Goal: Information Seeking & Learning: Compare options

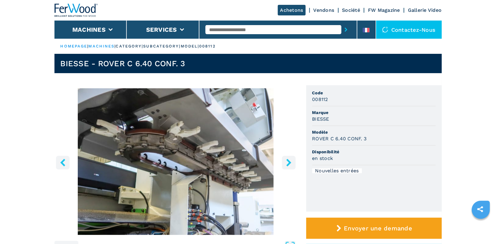
click at [224, 30] on input "text" at bounding box center [274, 29] width 136 height 9
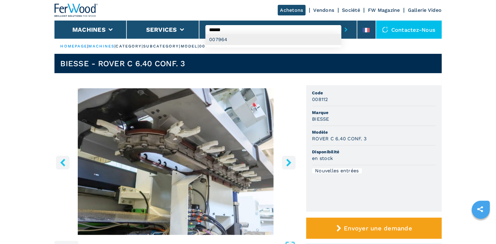
type input "******"
click at [226, 38] on div "007964" at bounding box center [274, 39] width 136 height 11
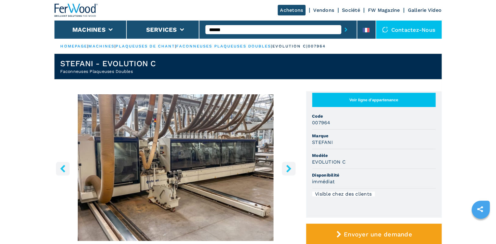
click at [289, 171] on icon "right-button" at bounding box center [289, 169] width 8 height 8
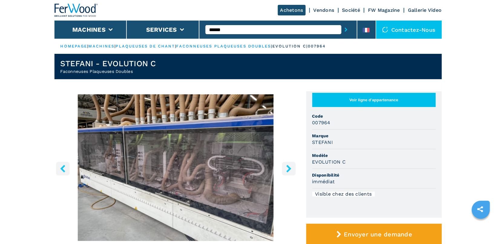
click at [289, 171] on icon "right-button" at bounding box center [289, 169] width 8 height 8
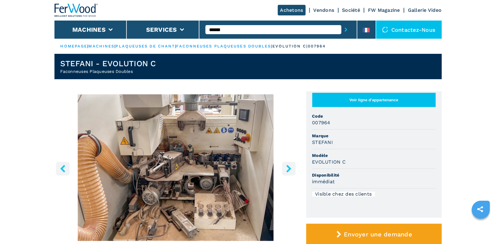
click at [56, 168] on img "Go to Slide 3" at bounding box center [176, 168] width 243 height 147
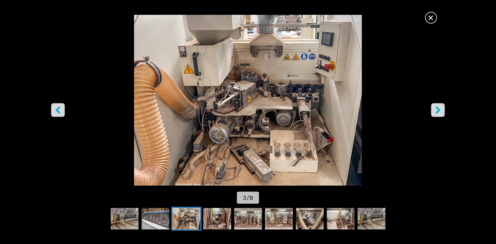
click at [61, 108] on icon "left-button" at bounding box center [58, 110] width 8 height 8
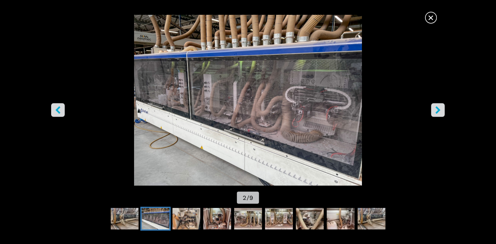
click at [440, 106] on button "right-button" at bounding box center [439, 110] width 14 height 14
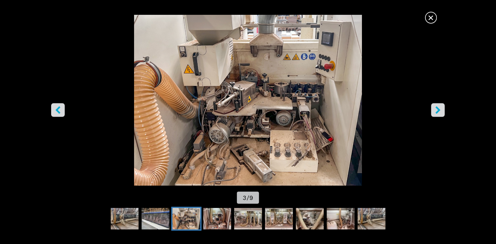
click at [440, 106] on button "right-button" at bounding box center [439, 110] width 14 height 14
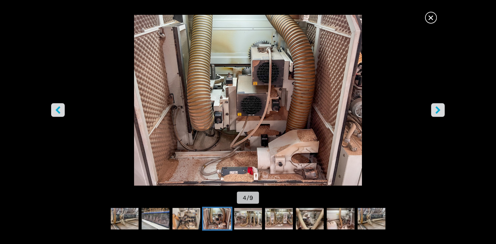
click at [440, 106] on button "right-button" at bounding box center [439, 110] width 14 height 14
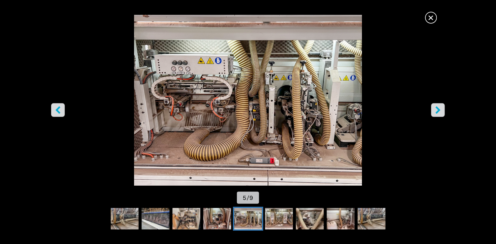
click at [440, 106] on button "right-button" at bounding box center [439, 110] width 14 height 14
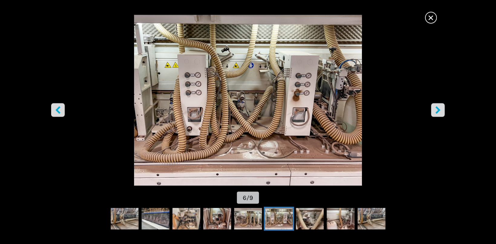
click at [440, 106] on button "right-button" at bounding box center [439, 110] width 14 height 14
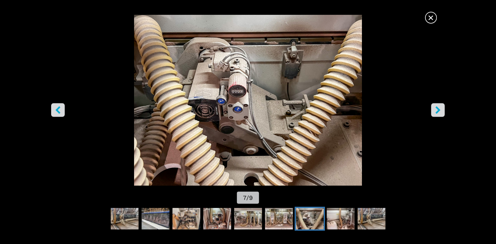
click at [440, 106] on button "right-button" at bounding box center [439, 110] width 14 height 14
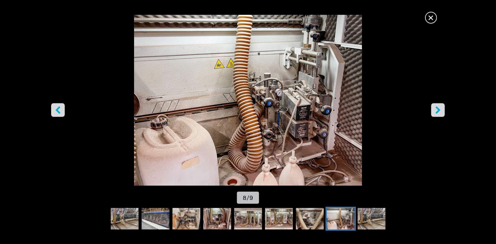
click at [440, 106] on button "right-button" at bounding box center [439, 110] width 14 height 14
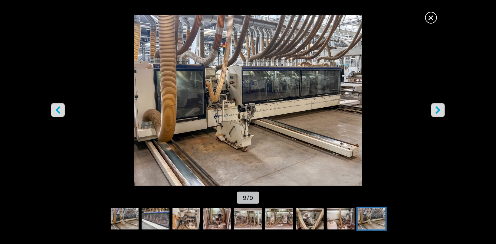
click at [440, 106] on button "right-button" at bounding box center [439, 110] width 14 height 14
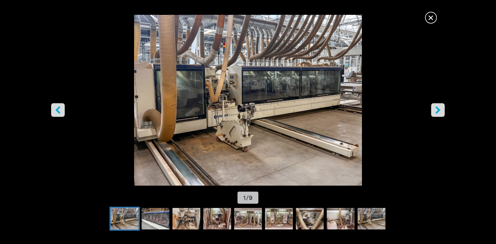
click at [62, 106] on button "left-button" at bounding box center [58, 110] width 14 height 14
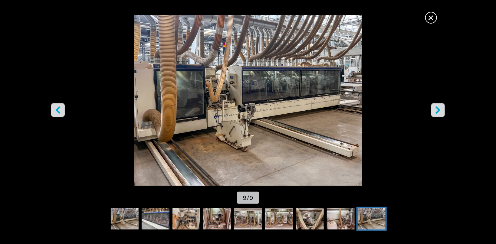
click at [443, 110] on button "right-button" at bounding box center [439, 110] width 14 height 14
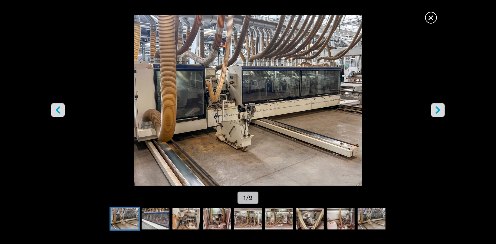
click at [443, 110] on button "right-button" at bounding box center [439, 110] width 14 height 14
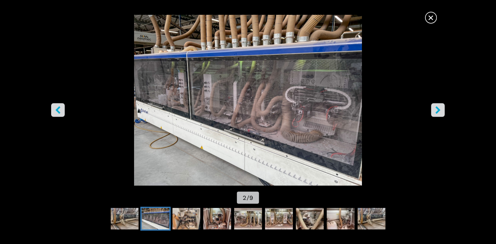
click at [443, 110] on button "right-button" at bounding box center [439, 110] width 14 height 14
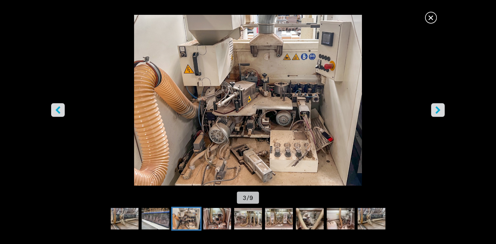
click at [443, 110] on button "right-button" at bounding box center [439, 110] width 14 height 14
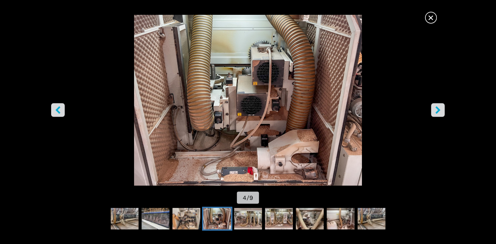
click at [443, 110] on button "right-button" at bounding box center [439, 110] width 14 height 14
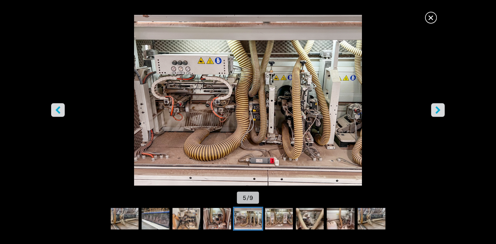
click at [443, 110] on button "right-button" at bounding box center [439, 110] width 14 height 14
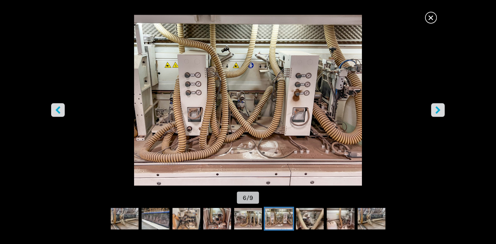
click at [443, 110] on button "right-button" at bounding box center [439, 110] width 14 height 14
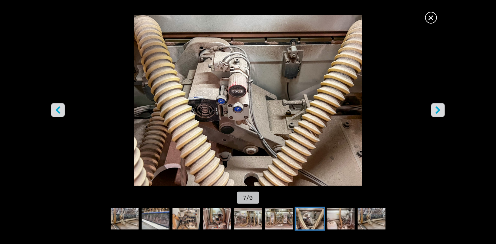
click at [443, 110] on button "right-button" at bounding box center [439, 110] width 14 height 14
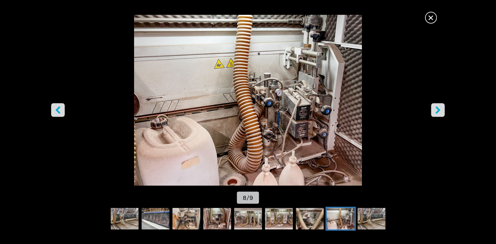
click at [443, 110] on button "right-button" at bounding box center [439, 110] width 14 height 14
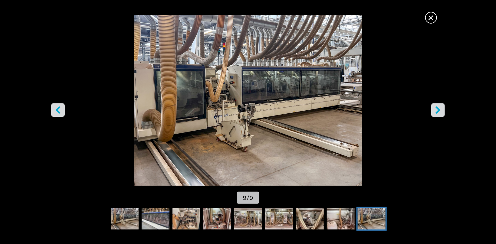
click at [432, 20] on span "×" at bounding box center [431, 16] width 11 height 11
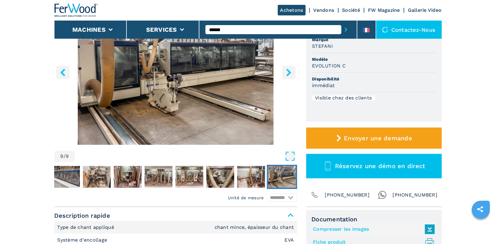
scroll to position [161, 0]
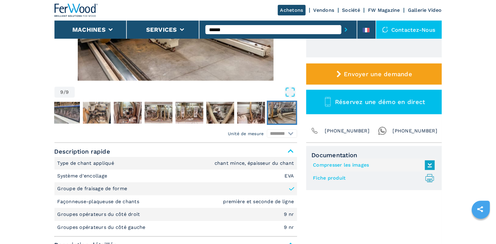
click at [326, 178] on link "Fiche produit .prefix__st0{stroke-linecap:round;stroke-linejoin:round}.prefix__…" at bounding box center [373, 179] width 119 height 10
click at [195, 56] on img "Go to Slide 9" at bounding box center [176, 7] width 243 height 147
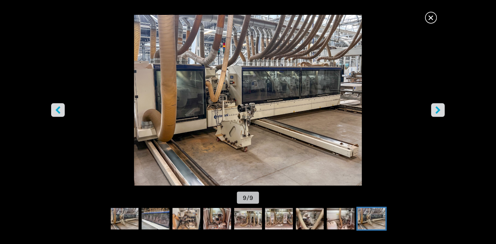
click at [436, 109] on icon "right-button" at bounding box center [439, 110] width 8 height 8
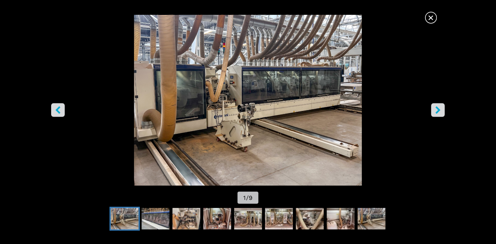
click at [436, 109] on icon "right-button" at bounding box center [439, 110] width 8 height 8
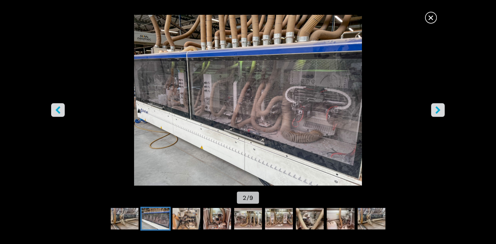
click at [436, 109] on icon "right-button" at bounding box center [439, 110] width 8 height 8
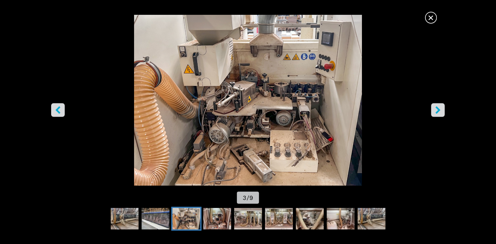
click at [436, 109] on icon "right-button" at bounding box center [439, 110] width 8 height 8
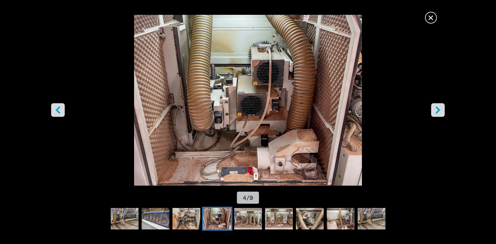
click at [436, 109] on icon "right-button" at bounding box center [439, 110] width 8 height 8
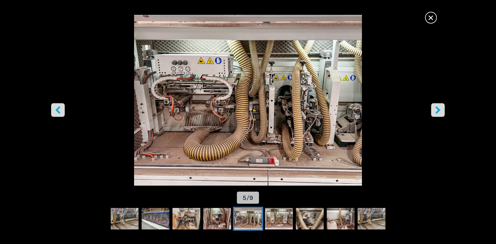
click at [436, 109] on icon "right-button" at bounding box center [439, 110] width 8 height 8
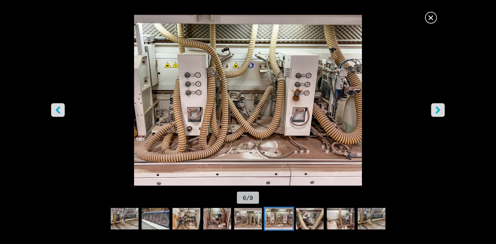
click at [436, 109] on icon "right-button" at bounding box center [439, 110] width 8 height 8
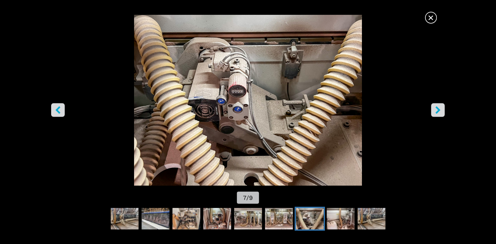
click at [436, 109] on icon "right-button" at bounding box center [439, 110] width 8 height 8
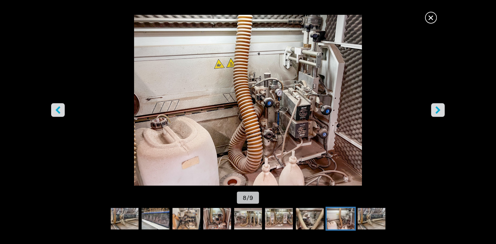
click at [436, 109] on icon "right-button" at bounding box center [439, 110] width 8 height 8
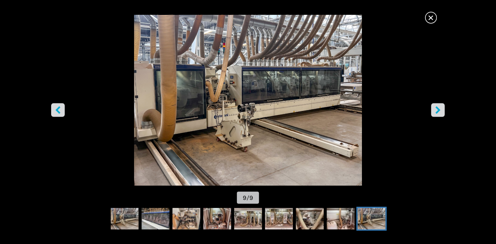
click at [435, 18] on span "×" at bounding box center [431, 16] width 11 height 11
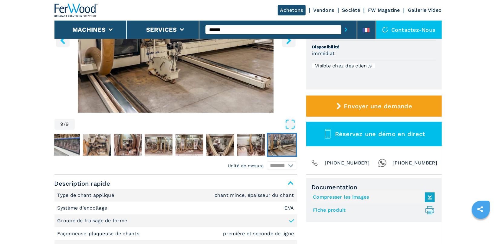
scroll to position [0, 0]
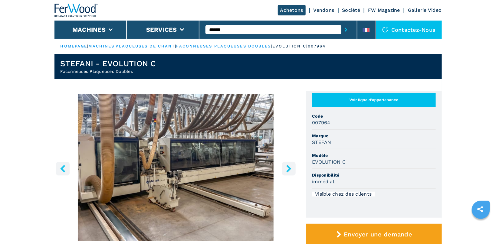
click at [68, 43] on ul "HOMEPAGE | machines | plaqueuses de chant | faconneuses plaqueuses doubles | ev…" at bounding box center [249, 46] width 388 height 15
click at [71, 47] on link "HOMEPAGE" at bounding box center [74, 46] width 27 height 5
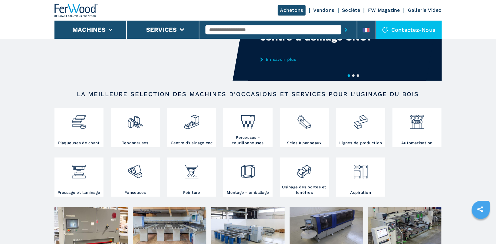
scroll to position [64, 0]
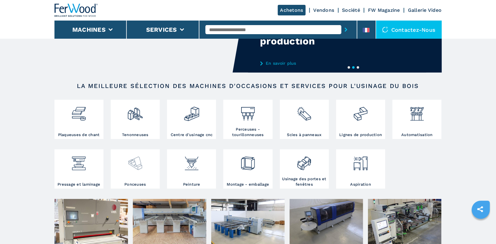
click at [135, 174] on div at bounding box center [135, 166] width 46 height 31
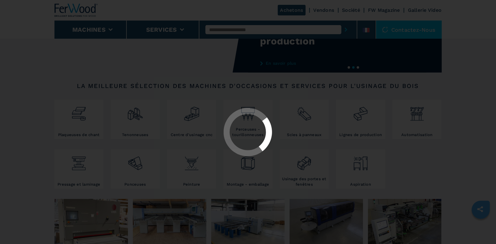
select select "*********"
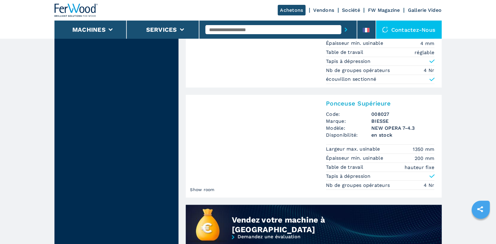
scroll to position [161, 0]
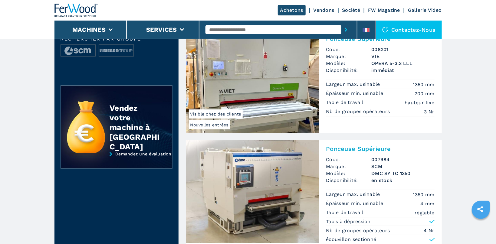
click at [249, 168] on img at bounding box center [252, 192] width 133 height 103
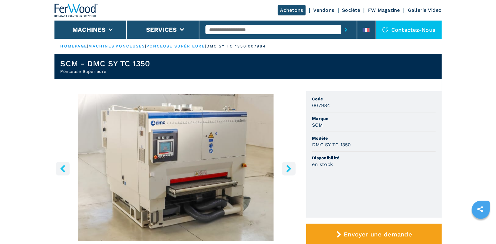
click at [294, 165] on button "right-button" at bounding box center [289, 169] width 14 height 14
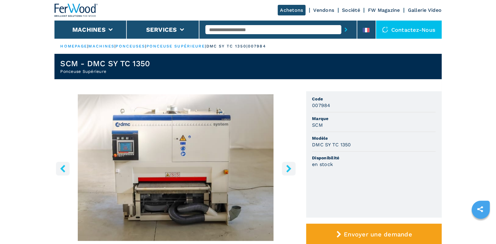
click at [295, 164] on button "right-button" at bounding box center [289, 169] width 14 height 14
click at [283, 171] on button "right-button" at bounding box center [289, 169] width 14 height 14
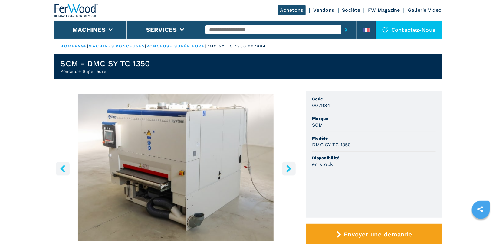
click at [283, 171] on button "right-button" at bounding box center [289, 169] width 14 height 14
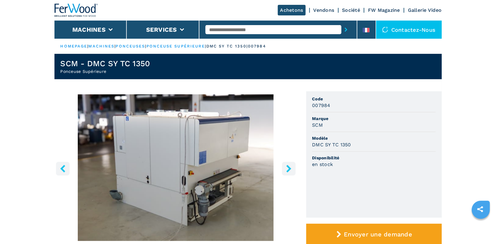
click at [283, 171] on button "right-button" at bounding box center [289, 169] width 14 height 14
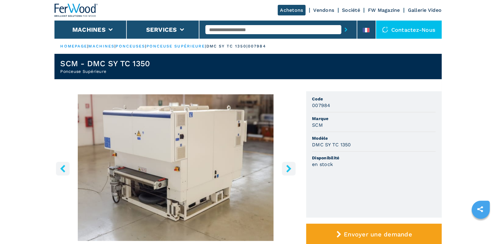
click at [283, 171] on button "right-button" at bounding box center [289, 169] width 14 height 14
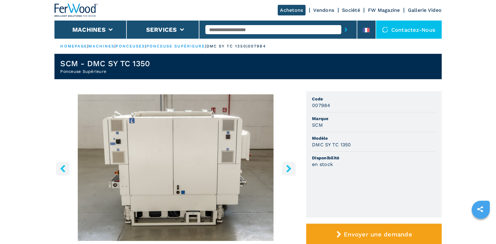
click at [283, 171] on button "right-button" at bounding box center [289, 169] width 14 height 14
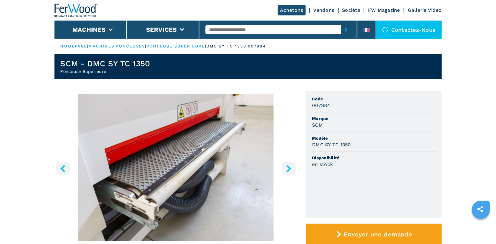
click at [283, 171] on button "right-button" at bounding box center [289, 169] width 14 height 14
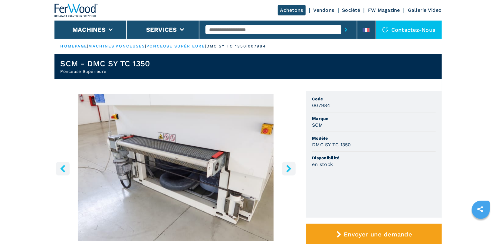
click at [283, 171] on button "right-button" at bounding box center [289, 169] width 14 height 14
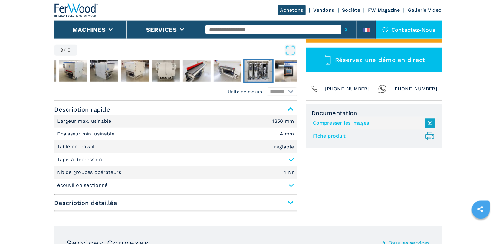
scroll to position [257, 0]
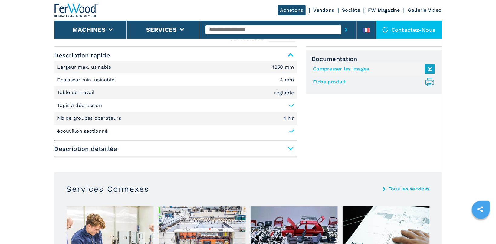
click at [294, 149] on span "Description détaillée" at bounding box center [176, 149] width 243 height 11
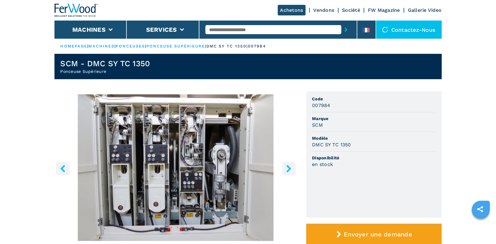
scroll to position [128, 0]
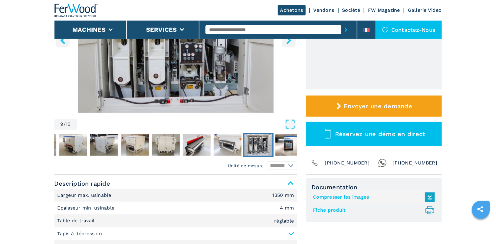
click at [323, 209] on link "Fiche produit .prefix__st0{stroke-linecap:round;stroke-linejoin:round}.prefix__…" at bounding box center [373, 211] width 119 height 10
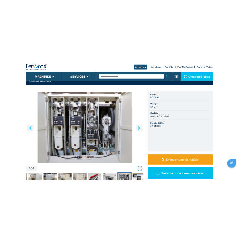
scroll to position [0, 0]
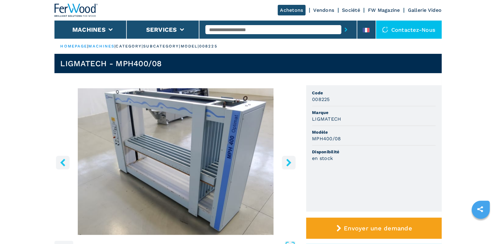
click at [295, 161] on button "right-button" at bounding box center [289, 163] width 14 height 14
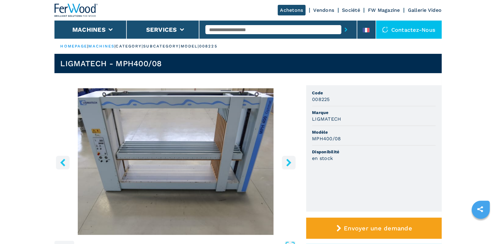
click at [295, 161] on button "right-button" at bounding box center [289, 163] width 14 height 14
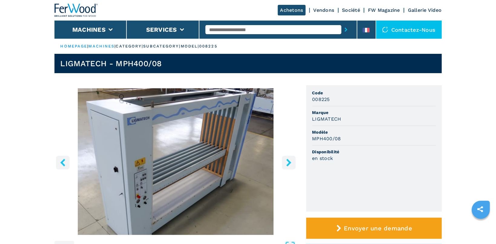
click at [295, 161] on button "right-button" at bounding box center [289, 163] width 14 height 14
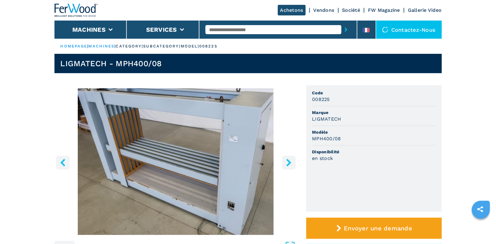
click at [295, 161] on button "right-button" at bounding box center [289, 163] width 14 height 14
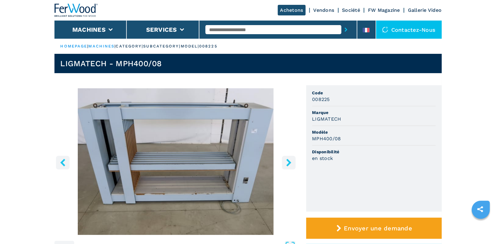
click at [295, 161] on button "right-button" at bounding box center [289, 163] width 14 height 14
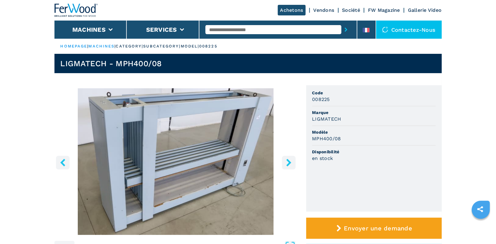
click at [295, 161] on button "right-button" at bounding box center [289, 163] width 14 height 14
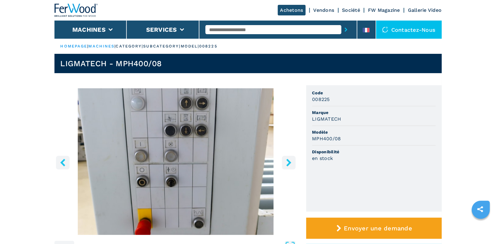
click at [295, 161] on button "right-button" at bounding box center [289, 163] width 14 height 14
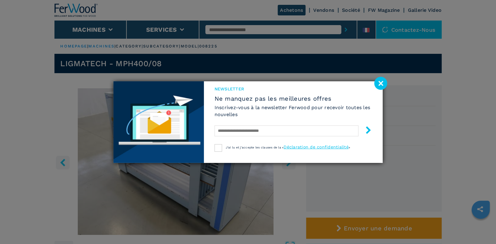
click at [384, 84] on image at bounding box center [381, 83] width 13 height 13
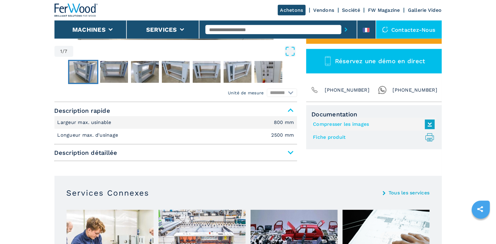
scroll to position [225, 0]
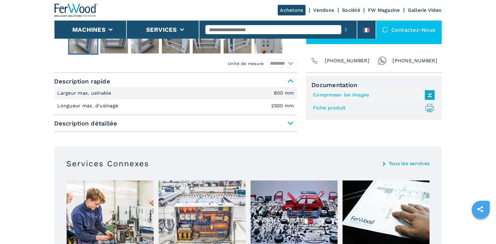
click at [294, 125] on span "Description détaillée" at bounding box center [176, 123] width 243 height 11
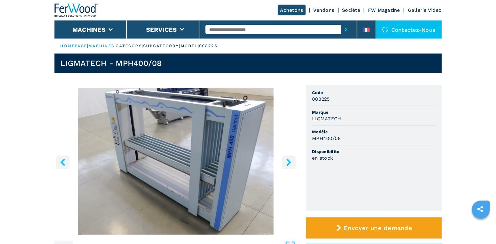
scroll to position [0, 0]
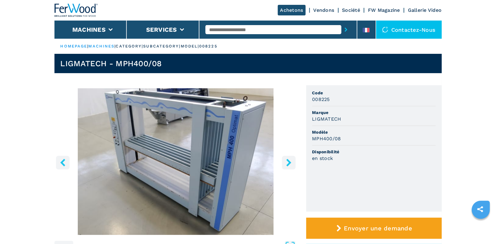
click at [293, 164] on icon "right-button" at bounding box center [289, 163] width 8 height 8
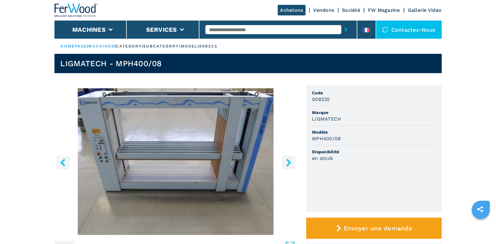
click at [293, 164] on icon "right-button" at bounding box center [289, 163] width 8 height 8
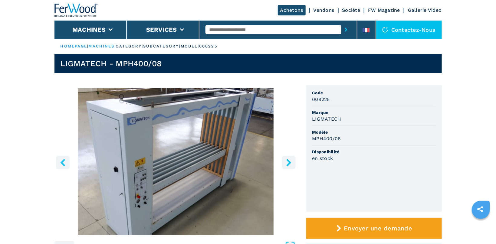
click at [219, 29] on input "text" at bounding box center [274, 29] width 136 height 9
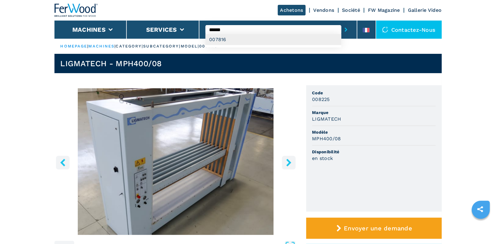
type input "******"
click at [251, 42] on div "007816" at bounding box center [274, 39] width 136 height 11
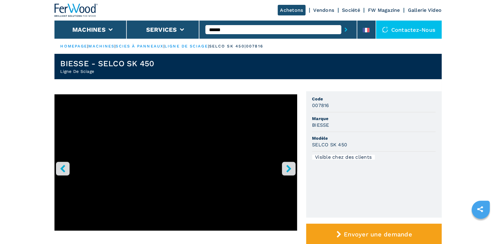
click at [291, 164] on button "right-button" at bounding box center [289, 169] width 14 height 14
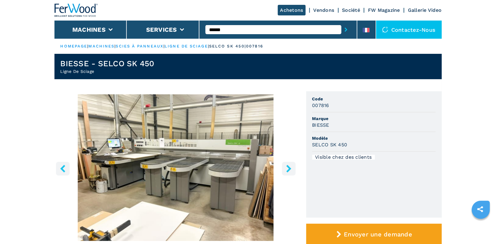
click at [291, 164] on button "right-button" at bounding box center [289, 169] width 14 height 14
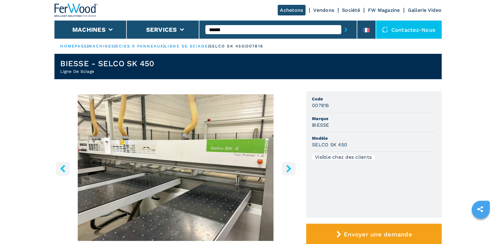
click at [291, 164] on button "right-button" at bounding box center [289, 169] width 14 height 14
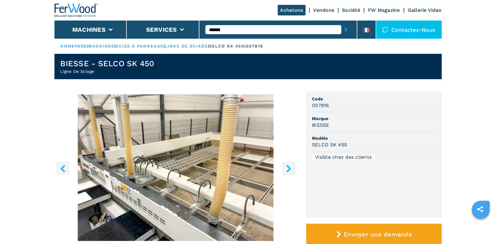
click at [291, 164] on button "right-button" at bounding box center [289, 169] width 14 height 14
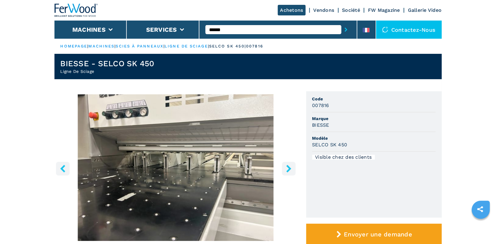
click at [291, 164] on button "right-button" at bounding box center [289, 169] width 14 height 14
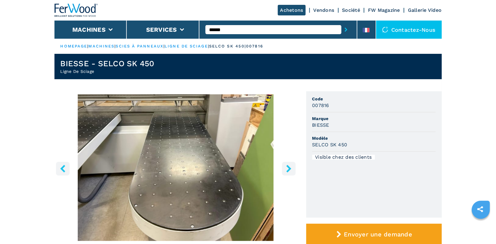
click at [291, 164] on button "right-button" at bounding box center [289, 169] width 14 height 14
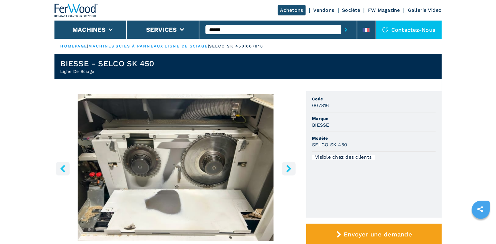
click at [291, 164] on button "right-button" at bounding box center [289, 169] width 14 height 14
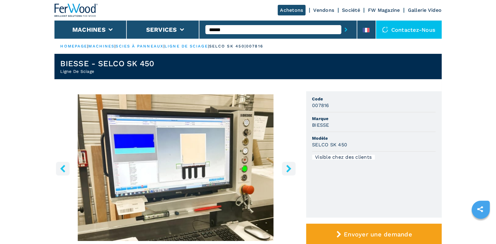
click at [291, 164] on button "right-button" at bounding box center [289, 169] width 14 height 14
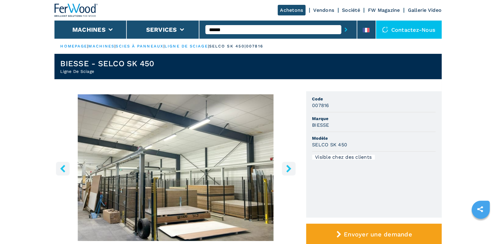
click at [291, 164] on button "right-button" at bounding box center [289, 169] width 14 height 14
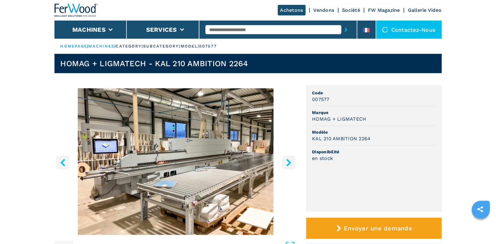
click at [189, 130] on img "Go to Slide 1" at bounding box center [176, 161] width 243 height 147
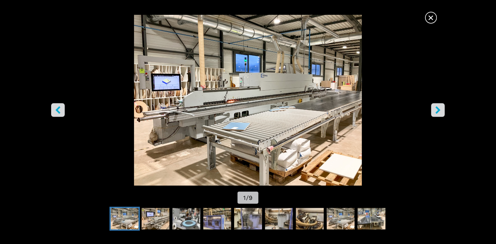
click at [436, 109] on icon "right-button" at bounding box center [439, 110] width 8 height 8
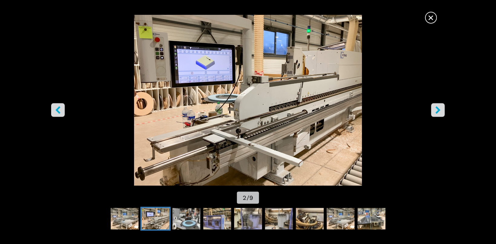
click at [436, 109] on icon "right-button" at bounding box center [439, 110] width 8 height 8
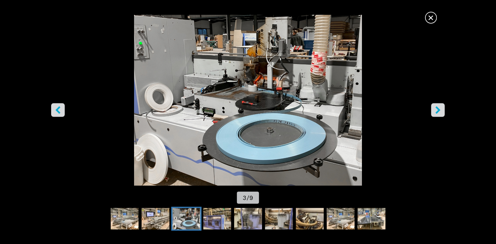
click at [436, 109] on icon "right-button" at bounding box center [439, 110] width 8 height 8
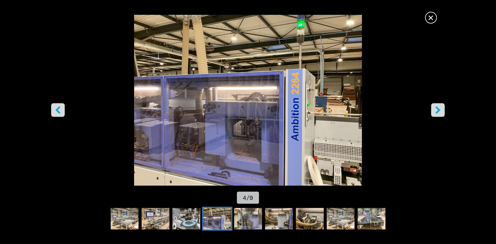
click at [436, 109] on icon "right-button" at bounding box center [439, 110] width 8 height 8
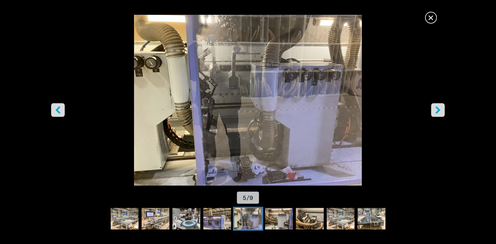
click at [436, 109] on icon "right-button" at bounding box center [439, 110] width 8 height 8
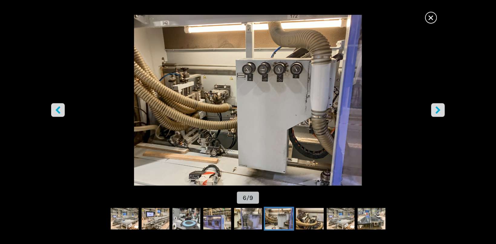
click at [436, 109] on icon "right-button" at bounding box center [439, 110] width 8 height 8
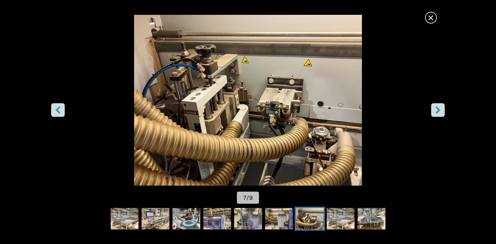
click at [436, 19] on span "×" at bounding box center [431, 16] width 11 height 11
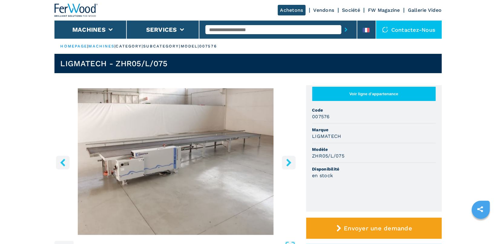
click at [292, 159] on button "right-button" at bounding box center [289, 163] width 14 height 14
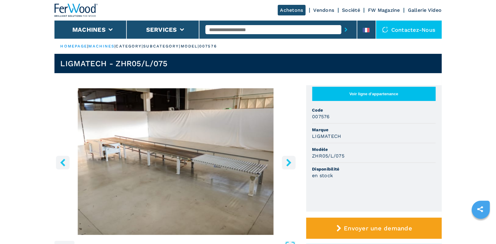
click at [292, 159] on button "right-button" at bounding box center [289, 163] width 14 height 14
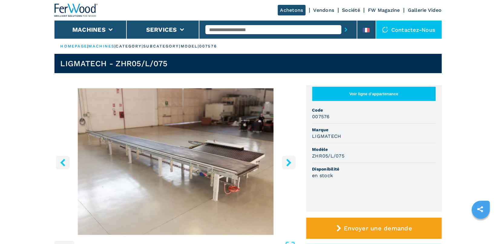
click at [292, 159] on button "right-button" at bounding box center [289, 163] width 14 height 14
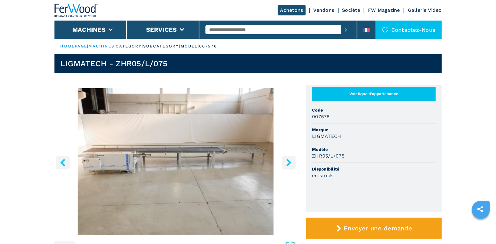
click at [292, 159] on button "right-button" at bounding box center [289, 163] width 14 height 14
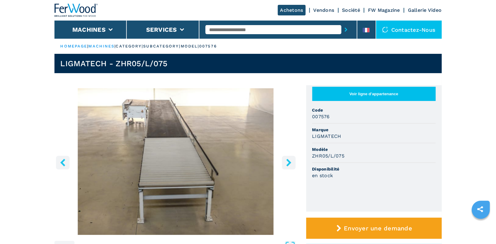
click at [292, 159] on button "right-button" at bounding box center [289, 163] width 14 height 14
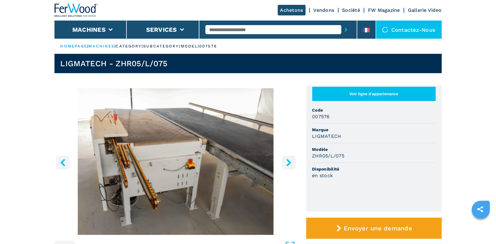
click at [292, 159] on button "right-button" at bounding box center [289, 163] width 14 height 14
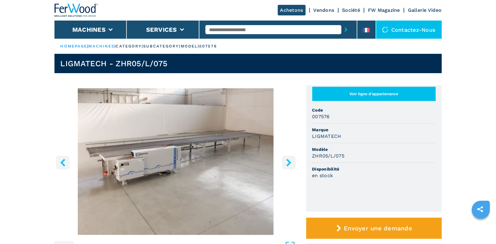
click at [292, 159] on button "right-button" at bounding box center [289, 163] width 14 height 14
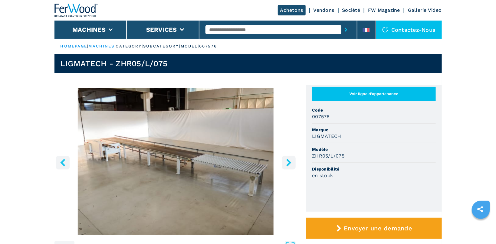
click at [187, 150] on img "Go to Slide 2" at bounding box center [176, 161] width 243 height 147
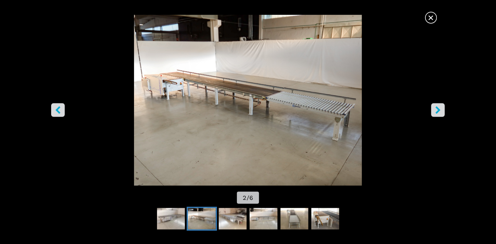
click at [438, 111] on icon "right-button" at bounding box center [438, 110] width 5 height 8
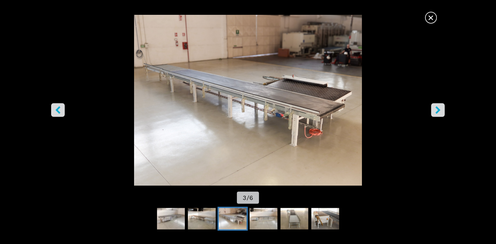
click at [438, 111] on icon "right-button" at bounding box center [438, 110] width 5 height 8
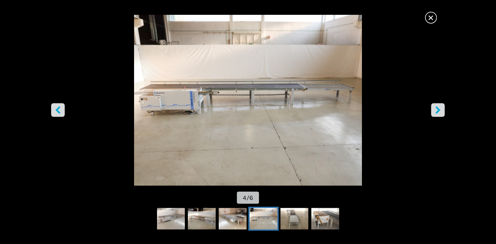
click at [438, 111] on icon "right-button" at bounding box center [438, 110] width 5 height 8
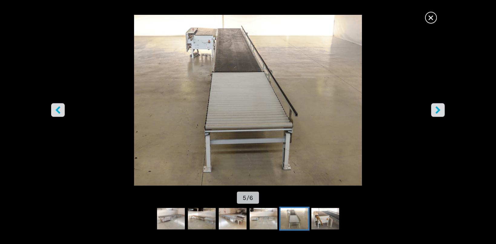
click at [438, 111] on icon "right-button" at bounding box center [438, 110] width 5 height 8
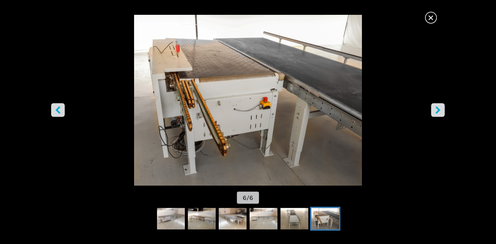
click at [438, 111] on icon "right-button" at bounding box center [438, 110] width 5 height 8
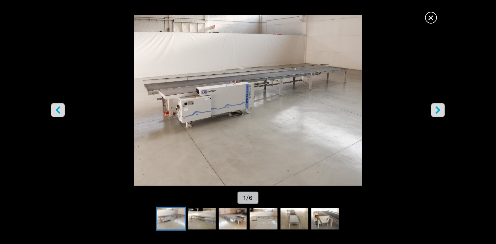
click at [438, 111] on icon "right-button" at bounding box center [438, 110] width 5 height 8
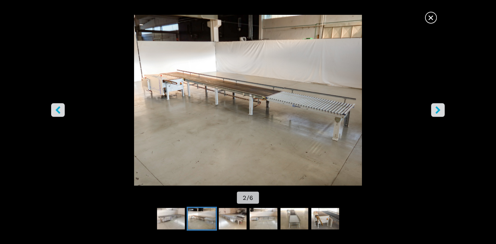
click at [438, 111] on icon "right-button" at bounding box center [438, 110] width 5 height 8
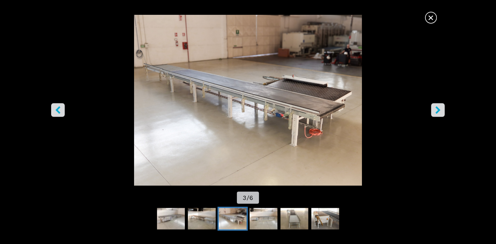
click at [438, 111] on icon "right-button" at bounding box center [438, 110] width 5 height 8
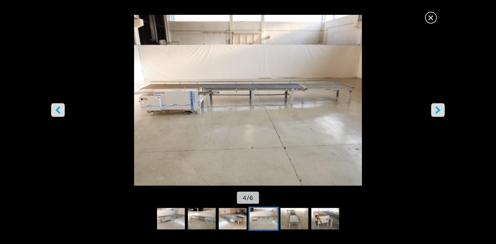
click at [438, 111] on icon "right-button" at bounding box center [438, 110] width 5 height 8
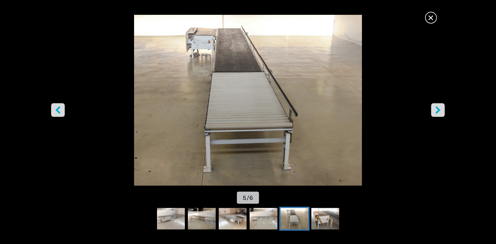
click at [438, 111] on icon "right-button" at bounding box center [438, 110] width 5 height 8
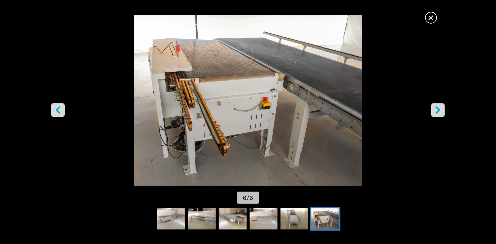
click at [438, 111] on icon "right-button" at bounding box center [438, 110] width 5 height 8
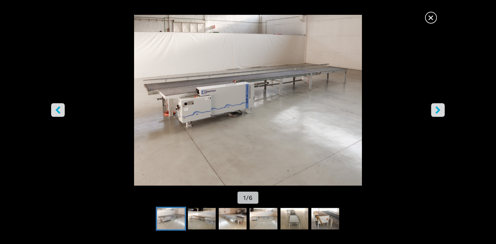
click at [438, 111] on icon "right-button" at bounding box center [438, 110] width 5 height 8
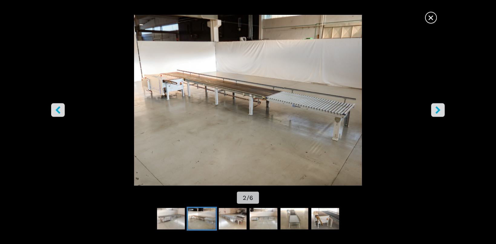
click at [438, 111] on icon "right-button" at bounding box center [438, 110] width 5 height 8
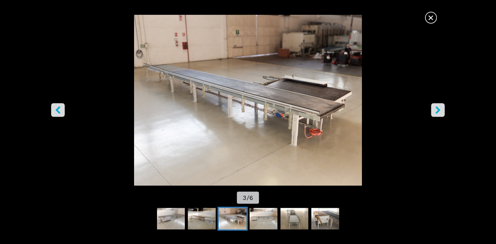
click at [438, 111] on icon "right-button" at bounding box center [438, 110] width 5 height 8
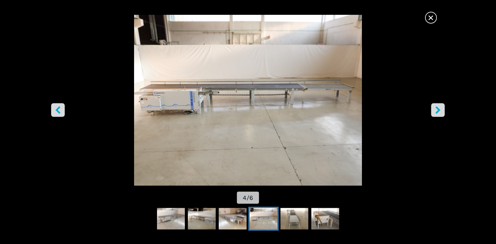
click at [438, 111] on icon "right-button" at bounding box center [438, 110] width 5 height 8
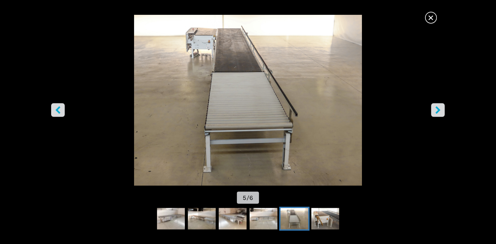
click at [438, 111] on icon "right-button" at bounding box center [438, 110] width 5 height 8
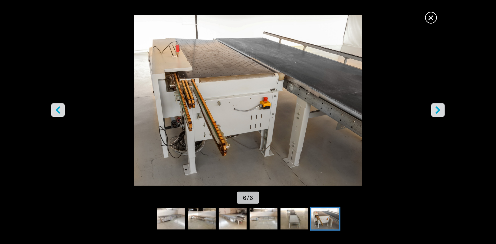
click at [430, 16] on span "×" at bounding box center [431, 16] width 11 height 11
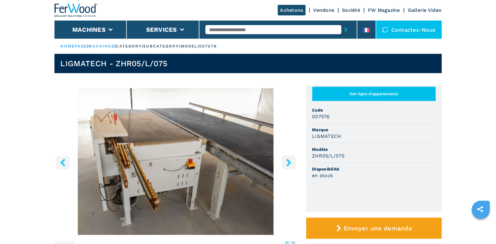
click at [293, 166] on icon "right-button" at bounding box center [289, 163] width 8 height 8
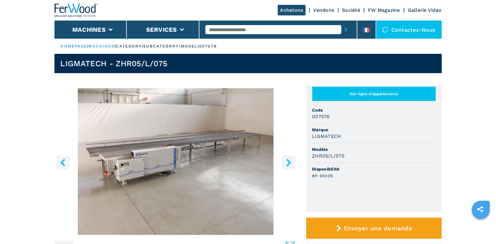
click at [293, 166] on icon "right-button" at bounding box center [289, 163] width 8 height 8
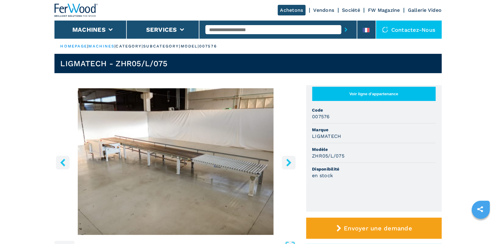
click at [293, 166] on icon "right-button" at bounding box center [289, 163] width 8 height 8
click at [291, 163] on icon "right-button" at bounding box center [289, 163] width 8 height 8
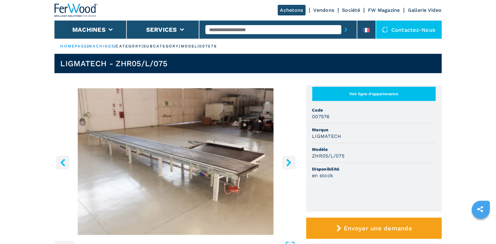
click at [291, 162] on icon "right-button" at bounding box center [289, 163] width 8 height 8
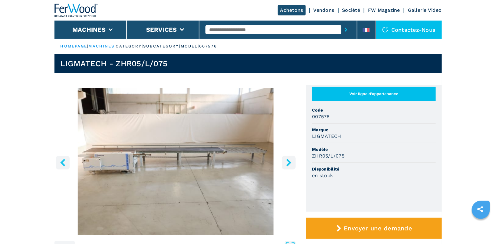
click at [291, 162] on icon "right-button" at bounding box center [289, 163] width 8 height 8
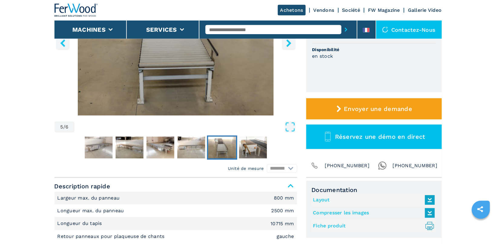
scroll to position [128, 0]
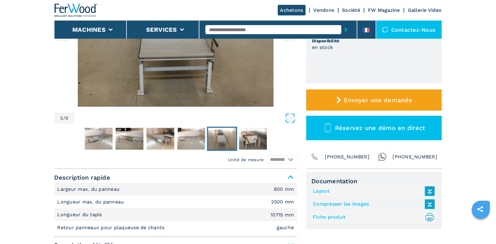
click at [331, 215] on link "Fiche produit .prefix__st0{stroke-linecap:round;stroke-linejoin:round}.prefix__…" at bounding box center [373, 218] width 119 height 10
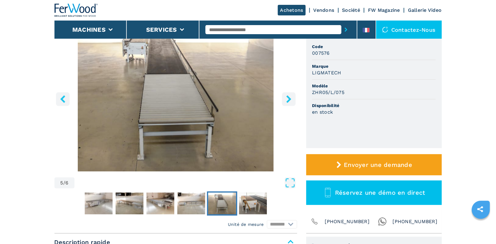
scroll to position [161, 0]
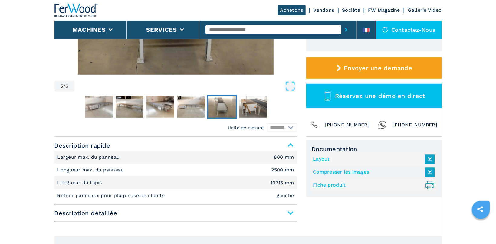
click at [322, 159] on link "Layout" at bounding box center [373, 159] width 119 height 10
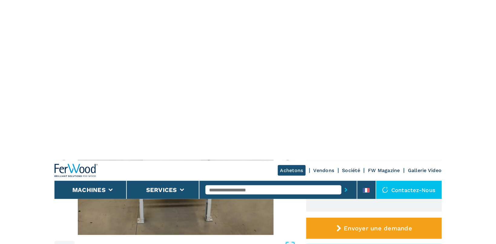
scroll to position [0, 0]
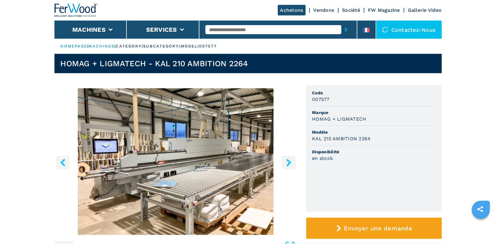
click at [239, 160] on icon "right-button" at bounding box center [289, 163] width 5 height 8
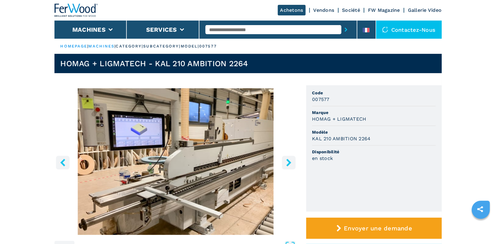
click at [239, 160] on icon "right-button" at bounding box center [289, 163] width 5 height 8
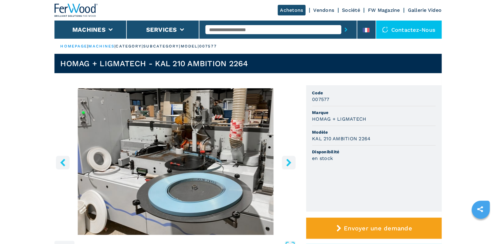
click at [239, 160] on icon "right-button" at bounding box center [289, 163] width 5 height 8
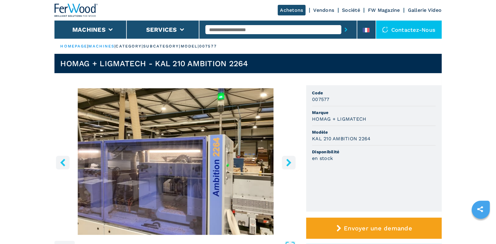
click at [239, 160] on icon "right-button" at bounding box center [289, 163] width 5 height 8
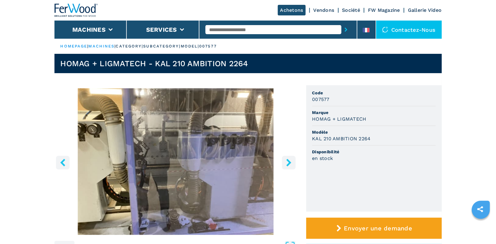
click at [239, 160] on icon "right-button" at bounding box center [289, 163] width 5 height 8
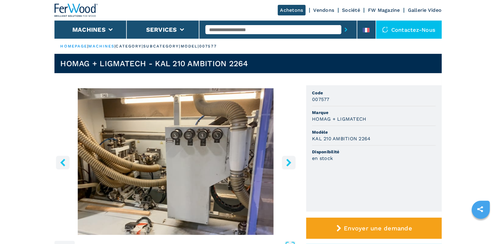
click at [239, 160] on icon "right-button" at bounding box center [289, 163] width 5 height 8
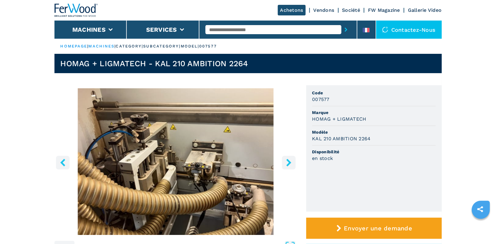
click at [239, 160] on icon "right-button" at bounding box center [289, 163] width 5 height 8
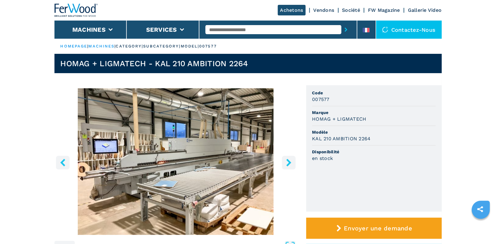
click at [239, 160] on icon "right-button" at bounding box center [289, 163] width 5 height 8
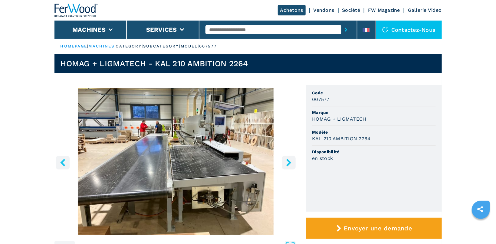
click at [239, 160] on icon "right-button" at bounding box center [289, 163] width 5 height 8
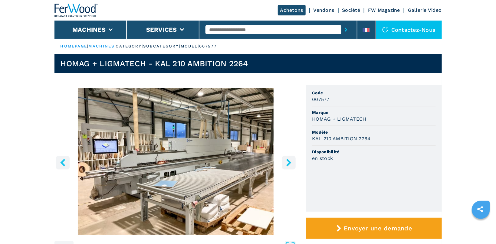
click at [239, 160] on icon "right-button" at bounding box center [289, 163] width 5 height 8
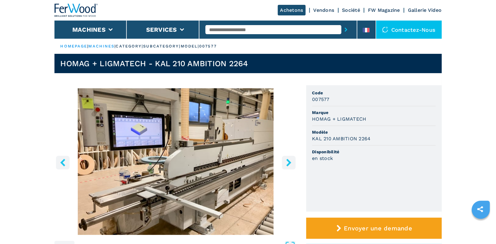
click at [239, 160] on icon "right-button" at bounding box center [289, 163] width 5 height 8
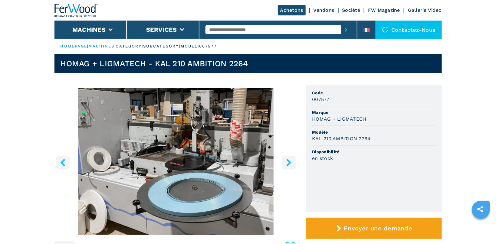
click at [239, 160] on icon "right-button" at bounding box center [289, 163] width 5 height 8
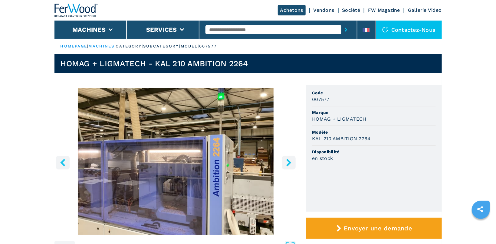
click at [239, 160] on icon "right-button" at bounding box center [289, 163] width 5 height 8
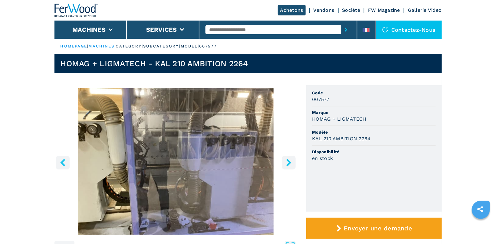
click at [239, 160] on icon "right-button" at bounding box center [289, 163] width 5 height 8
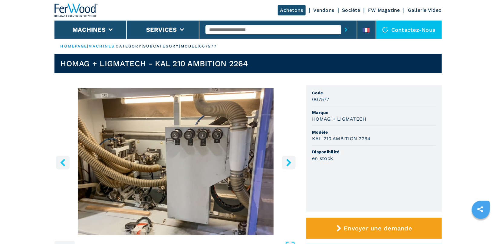
click at [239, 160] on icon "right-button" at bounding box center [289, 163] width 5 height 8
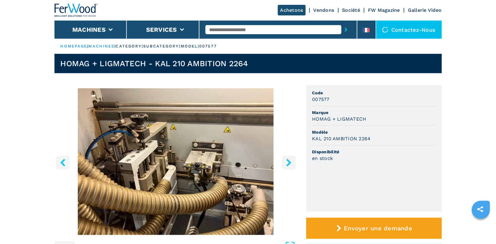
click at [239, 160] on icon "right-button" at bounding box center [289, 163] width 5 height 8
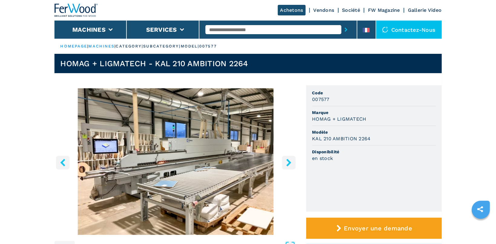
click at [239, 158] on button "right-button" at bounding box center [289, 163] width 14 height 14
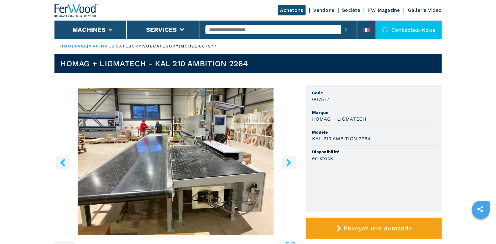
click at [239, 158] on button "right-button" at bounding box center [289, 163] width 14 height 14
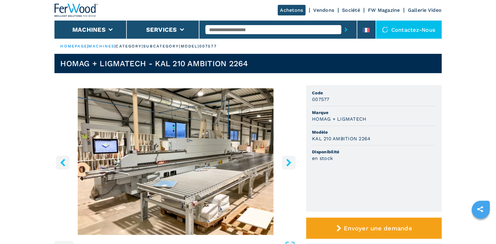
click at [239, 158] on button "right-button" at bounding box center [289, 163] width 14 height 14
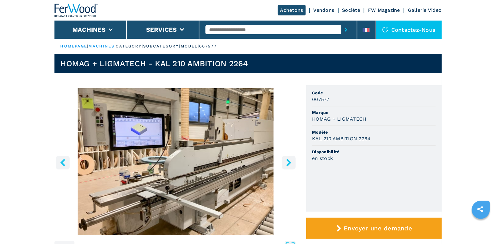
click at [239, 158] on button "right-button" at bounding box center [289, 163] width 14 height 14
click at [239, 162] on icon "right-button" at bounding box center [289, 163] width 5 height 8
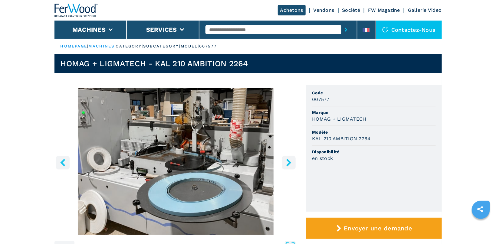
click at [239, 162] on icon "right-button" at bounding box center [289, 163] width 5 height 8
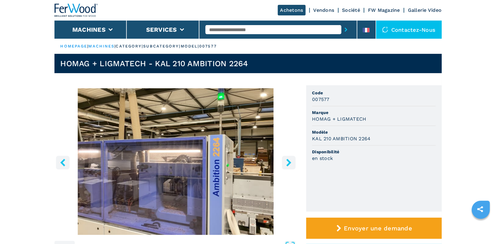
click at [239, 162] on icon "right-button" at bounding box center [289, 163] width 5 height 8
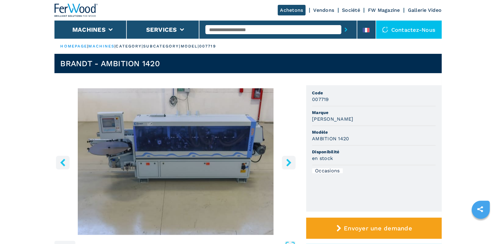
click at [284, 164] on button "right-button" at bounding box center [289, 163] width 14 height 14
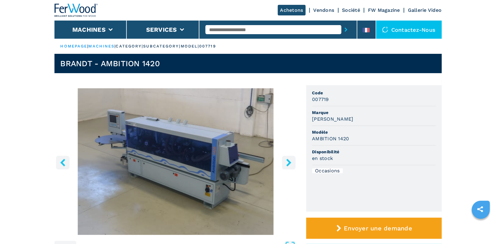
click at [277, 163] on img "Go to Slide 2" at bounding box center [176, 161] width 243 height 147
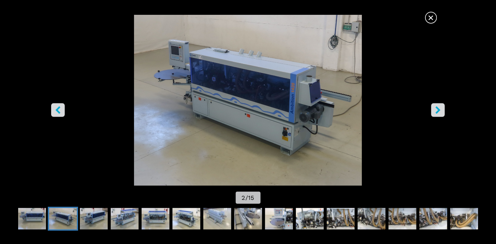
click at [439, 107] on icon "right-button" at bounding box center [439, 110] width 8 height 8
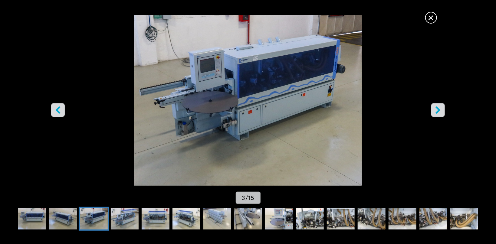
click at [439, 107] on icon "right-button" at bounding box center [439, 110] width 8 height 8
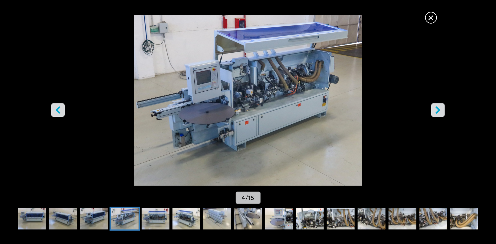
click at [439, 107] on icon "right-button" at bounding box center [439, 110] width 8 height 8
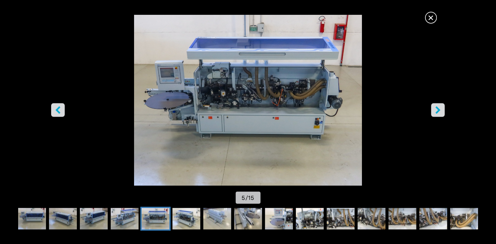
click at [439, 107] on icon "right-button" at bounding box center [439, 110] width 8 height 8
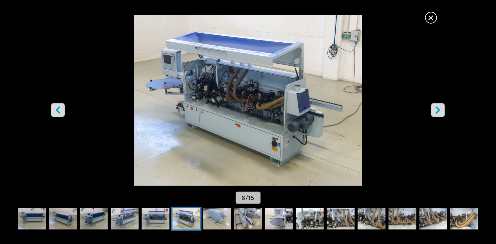
click at [439, 107] on icon "right-button" at bounding box center [439, 110] width 8 height 8
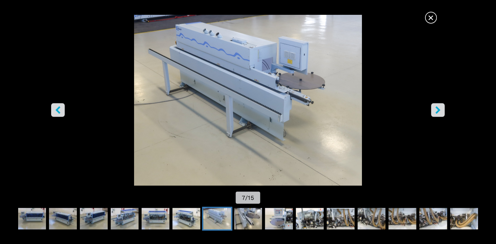
click at [439, 107] on icon "right-button" at bounding box center [439, 110] width 8 height 8
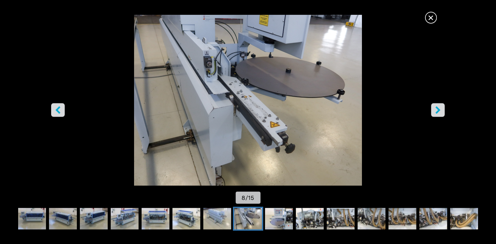
click at [439, 107] on icon "right-button" at bounding box center [439, 110] width 8 height 8
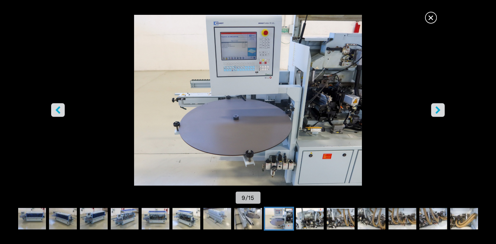
click at [439, 107] on icon "right-button" at bounding box center [439, 110] width 8 height 8
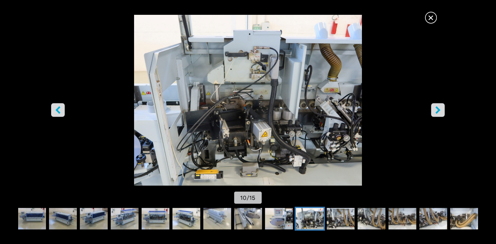
click at [433, 16] on span "×" at bounding box center [431, 16] width 11 height 11
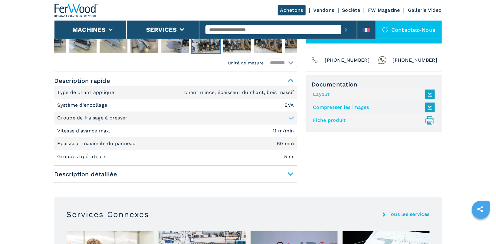
scroll to position [257, 0]
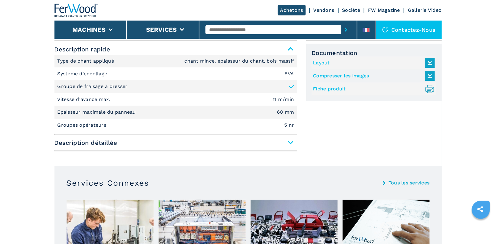
click at [294, 144] on span "Description détaillée" at bounding box center [176, 143] width 243 height 11
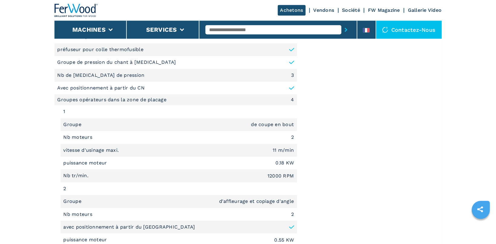
scroll to position [578, 0]
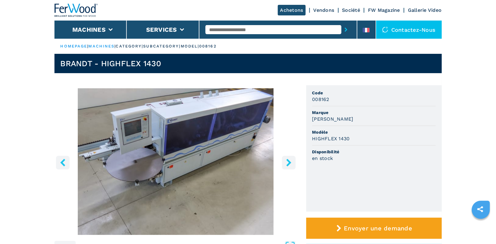
click at [289, 164] on icon "right-button" at bounding box center [289, 163] width 5 height 8
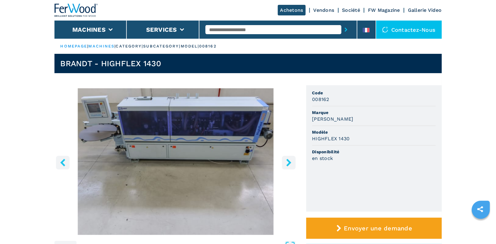
click at [289, 164] on icon "right-button" at bounding box center [289, 163] width 5 height 8
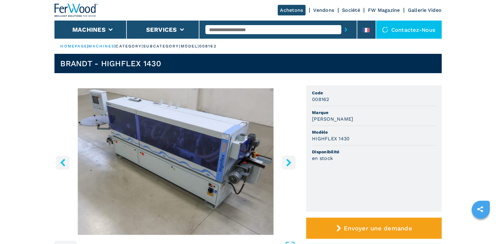
click at [289, 164] on icon "right-button" at bounding box center [289, 163] width 5 height 8
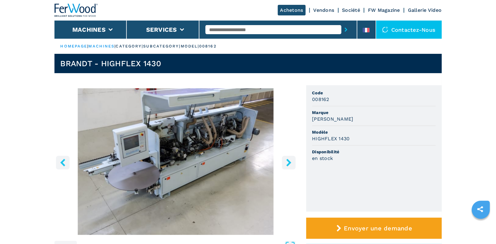
click at [289, 164] on icon "right-button" at bounding box center [289, 163] width 5 height 8
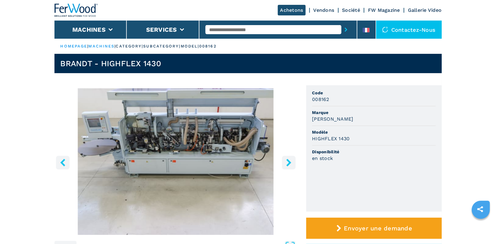
click at [289, 164] on icon "right-button" at bounding box center [289, 163] width 5 height 8
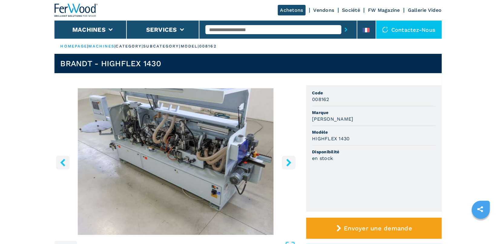
click at [289, 164] on icon "right-button" at bounding box center [289, 163] width 5 height 8
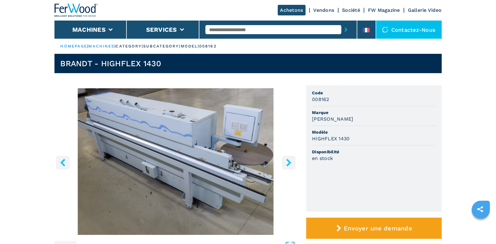
click at [289, 164] on icon "right-button" at bounding box center [289, 163] width 5 height 8
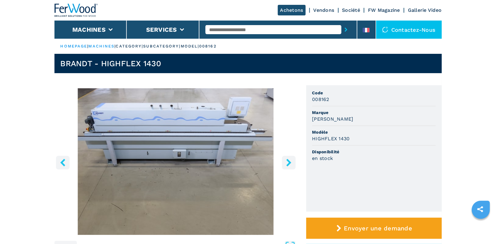
click at [289, 164] on icon "right-button" at bounding box center [289, 163] width 5 height 8
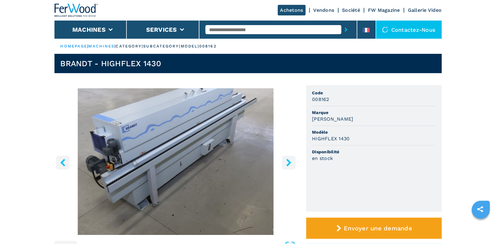
click at [289, 164] on icon "right-button" at bounding box center [289, 163] width 5 height 8
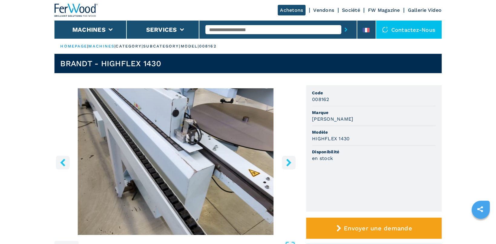
click at [289, 164] on icon "right-button" at bounding box center [289, 163] width 5 height 8
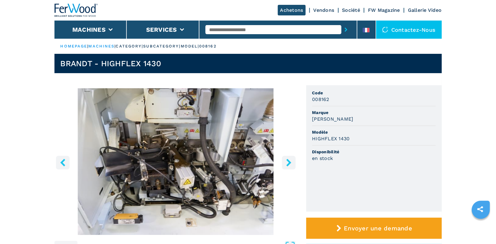
click at [289, 164] on icon "right-button" at bounding box center [289, 163] width 5 height 8
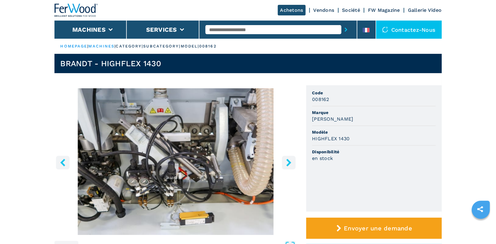
click at [289, 164] on icon "right-button" at bounding box center [289, 163] width 5 height 8
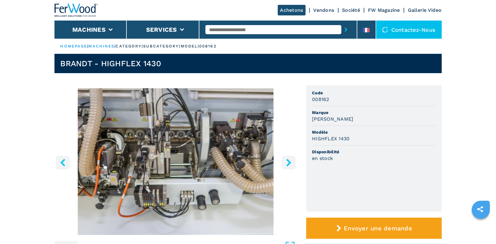
click at [289, 164] on icon "right-button" at bounding box center [289, 163] width 5 height 8
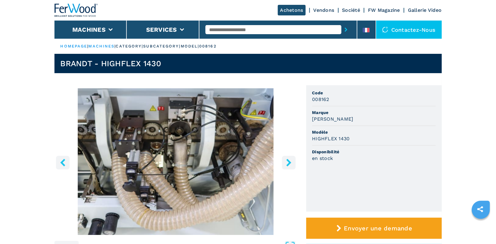
click at [289, 164] on icon "right-button" at bounding box center [289, 163] width 5 height 8
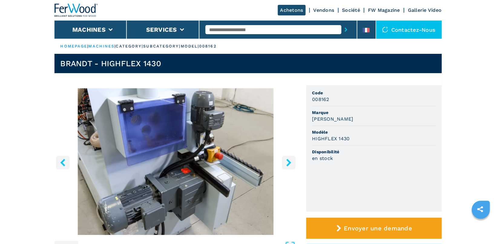
click at [289, 164] on icon "right-button" at bounding box center [289, 163] width 5 height 8
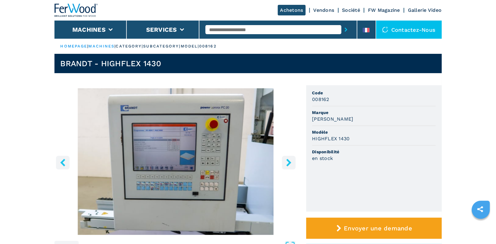
click at [289, 164] on icon "right-button" at bounding box center [289, 163] width 5 height 8
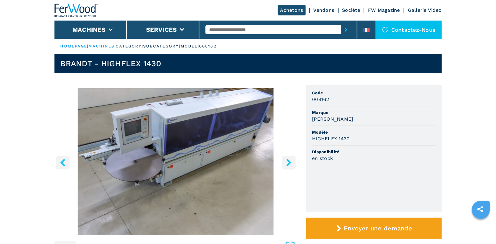
click at [289, 164] on icon "right-button" at bounding box center [289, 163] width 5 height 8
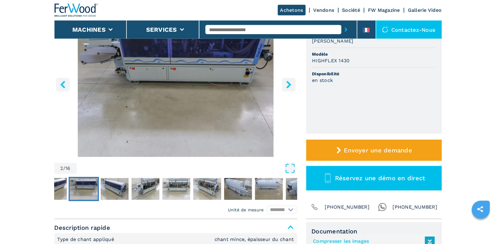
scroll to position [128, 0]
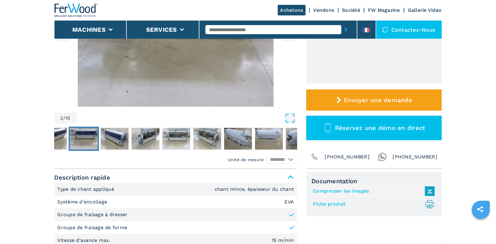
click at [333, 205] on link "Fiche produit .prefix__st0{stroke-linecap:round;stroke-linejoin:round}.prefix__…" at bounding box center [373, 205] width 119 height 10
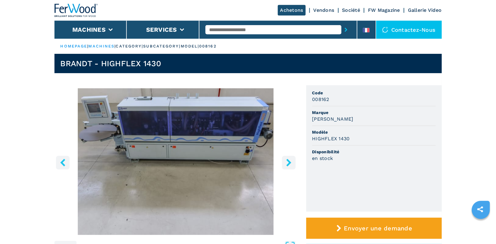
scroll to position [0, 0]
